Goal: Transaction & Acquisition: Obtain resource

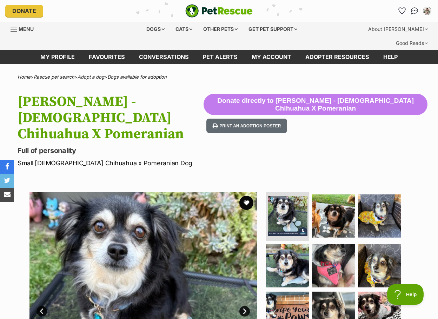
click at [433, 182] on div "Available 1 of 9 images 1 of 9 images 1 of 9 images 1 of 9 images 1 of 9 images…" at bounding box center [219, 301] width 438 height 238
click at [414, 182] on section "Available 1 of 9 images 1 of 9 images 1 of 9 images 1 of 9 images 1 of 9 images…" at bounding box center [219, 301] width 400 height 238
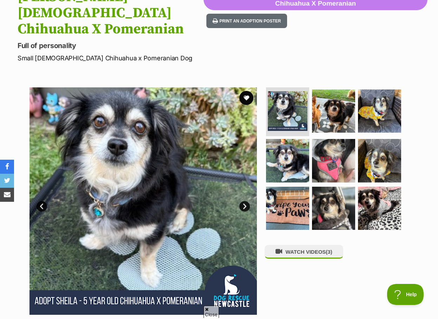
scroll to position [351, 0]
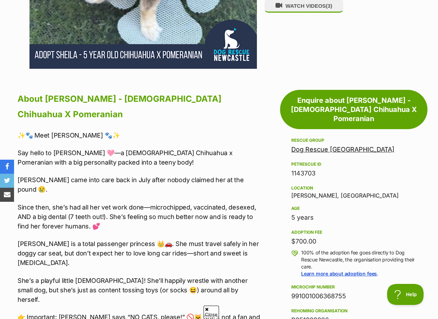
click at [411, 229] on div "Adoption fee" at bounding box center [353, 232] width 125 height 6
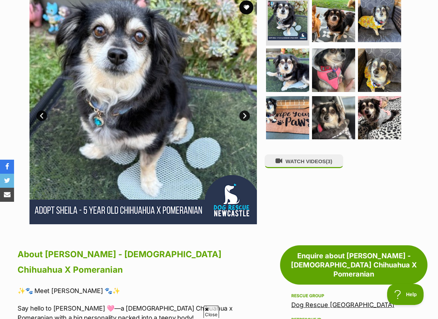
scroll to position [0, 0]
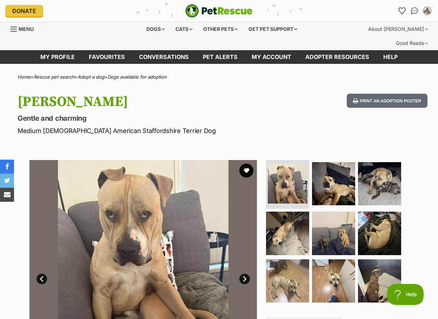
click at [219, 113] on p "Gentle and charming" at bounding box center [143, 118] width 250 height 10
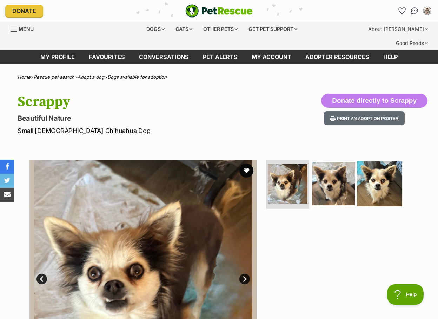
click at [387, 184] on img at bounding box center [379, 183] width 45 height 45
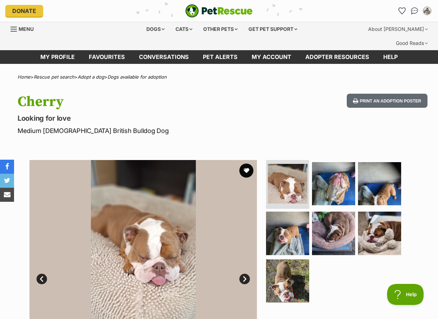
click at [268, 114] on div "Cherry Looking for love Medium Female British Bulldog Dog Print an adoption pos…" at bounding box center [219, 115] width 438 height 42
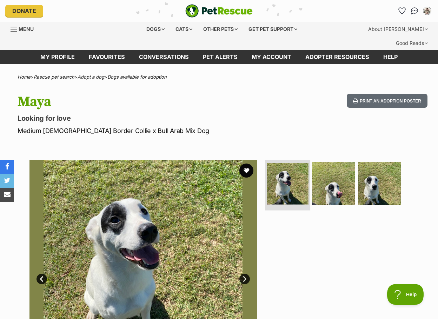
drag, startPoint x: 247, startPoint y: 155, endPoint x: 287, endPoint y: 153, distance: 40.7
click at [247, 163] on button "favourite" at bounding box center [246, 170] width 14 height 14
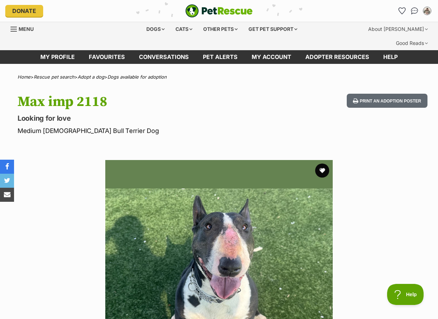
click at [288, 115] on div "Max imp 2118 Looking for love Medium Male Bull Terrier Dog Print an adoption po…" at bounding box center [219, 115] width 438 height 42
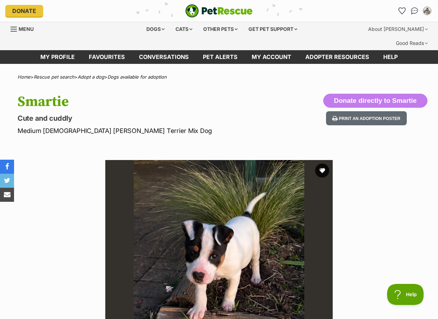
click at [284, 114] on div "Smartie Cute and cuddly Medium Female Jack Russell Terrier Mix Dog Donate direc…" at bounding box center [219, 115] width 438 height 42
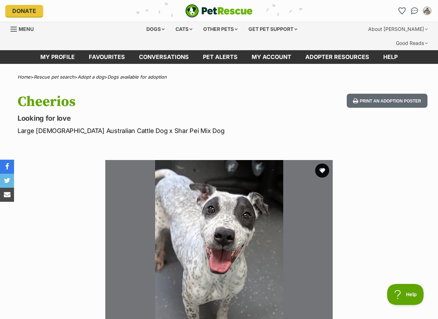
click at [255, 110] on hgroup "Cheerios Looking for love Large Female Australian Cattle Dog x Shar Pei Mix Dog" at bounding box center [143, 115] width 250 height 42
click at [320, 163] on button "favourite" at bounding box center [321, 170] width 15 height 15
click at [245, 126] on p "Large Female Australian Cattle Dog x Shar Pei Mix Dog" at bounding box center [143, 130] width 250 height 9
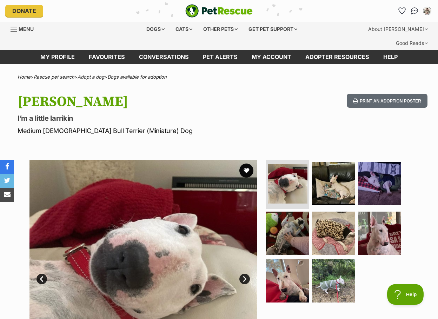
click at [284, 103] on div "[PERSON_NAME] I’m a little larrikin Medium [DEMOGRAPHIC_DATA] Bull Terrier (Min…" at bounding box center [219, 115] width 438 height 42
